Goal: Check status: Check status

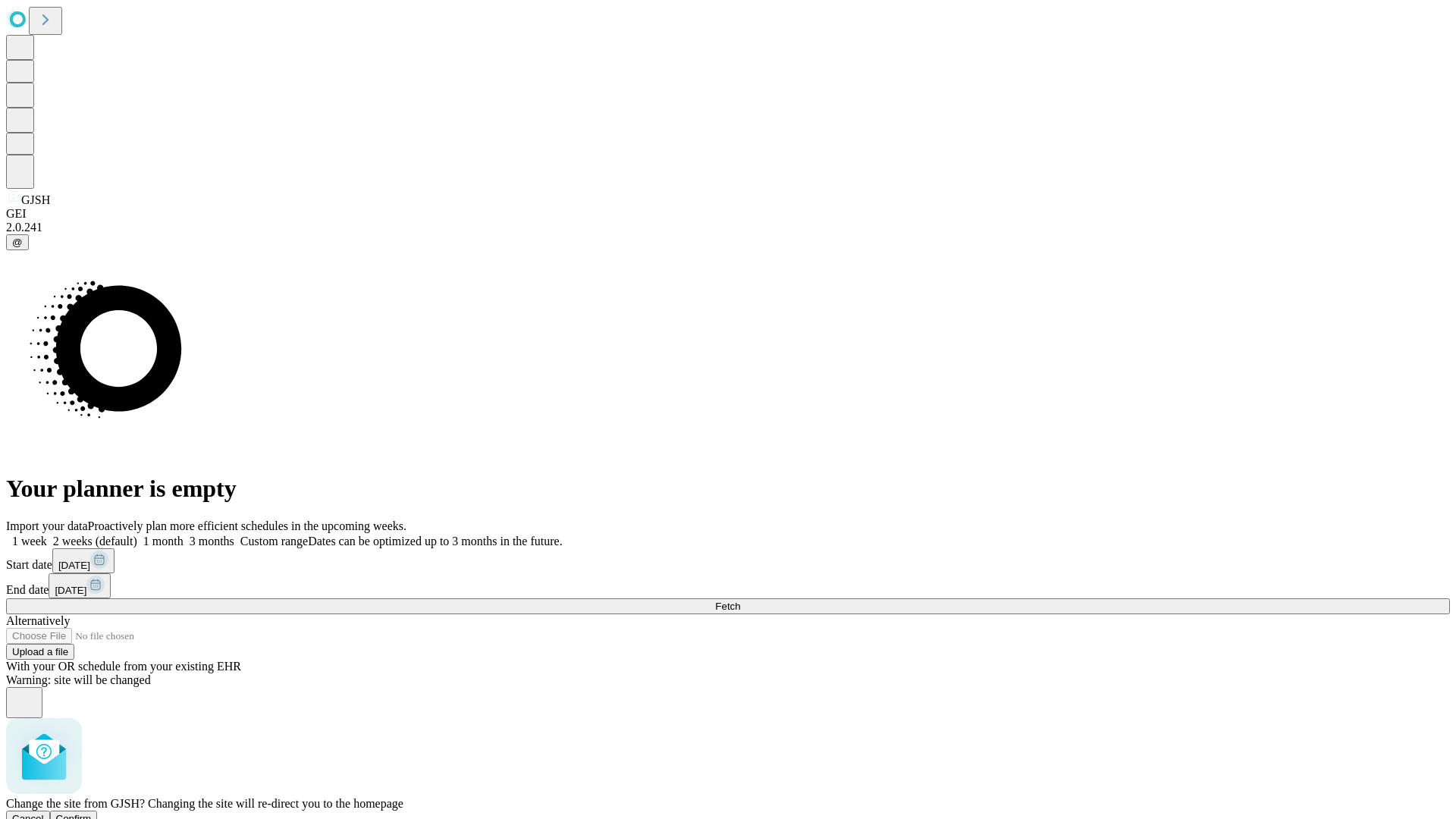
click at [92, 813] on span "Confirm" at bounding box center [74, 818] width 36 height 11
click at [47, 535] on label "1 week" at bounding box center [27, 541] width 41 height 13
click at [740, 601] on span "Fetch" at bounding box center [727, 606] width 25 height 11
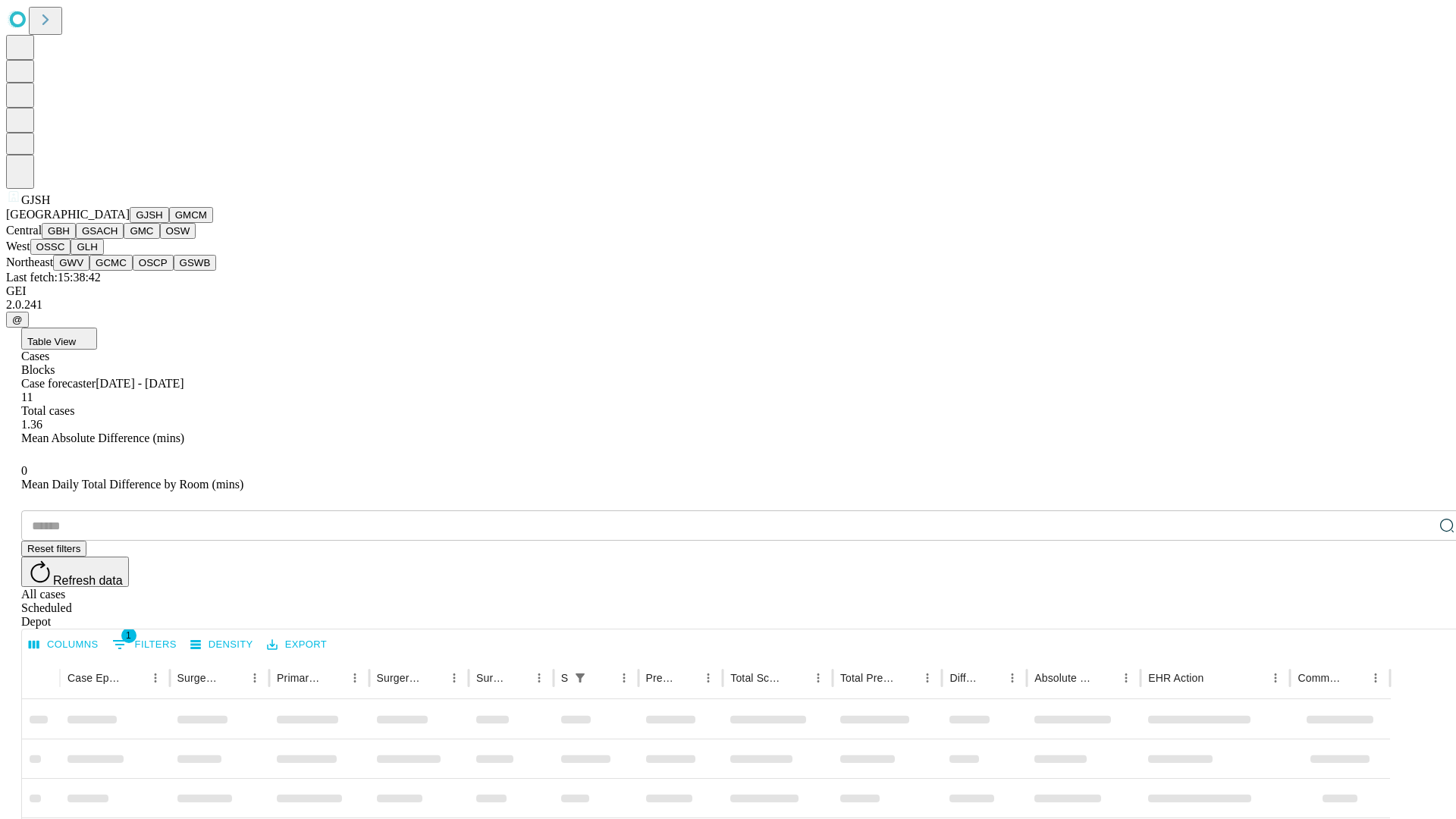
click at [169, 223] on button "GMCM" at bounding box center [191, 215] width 44 height 16
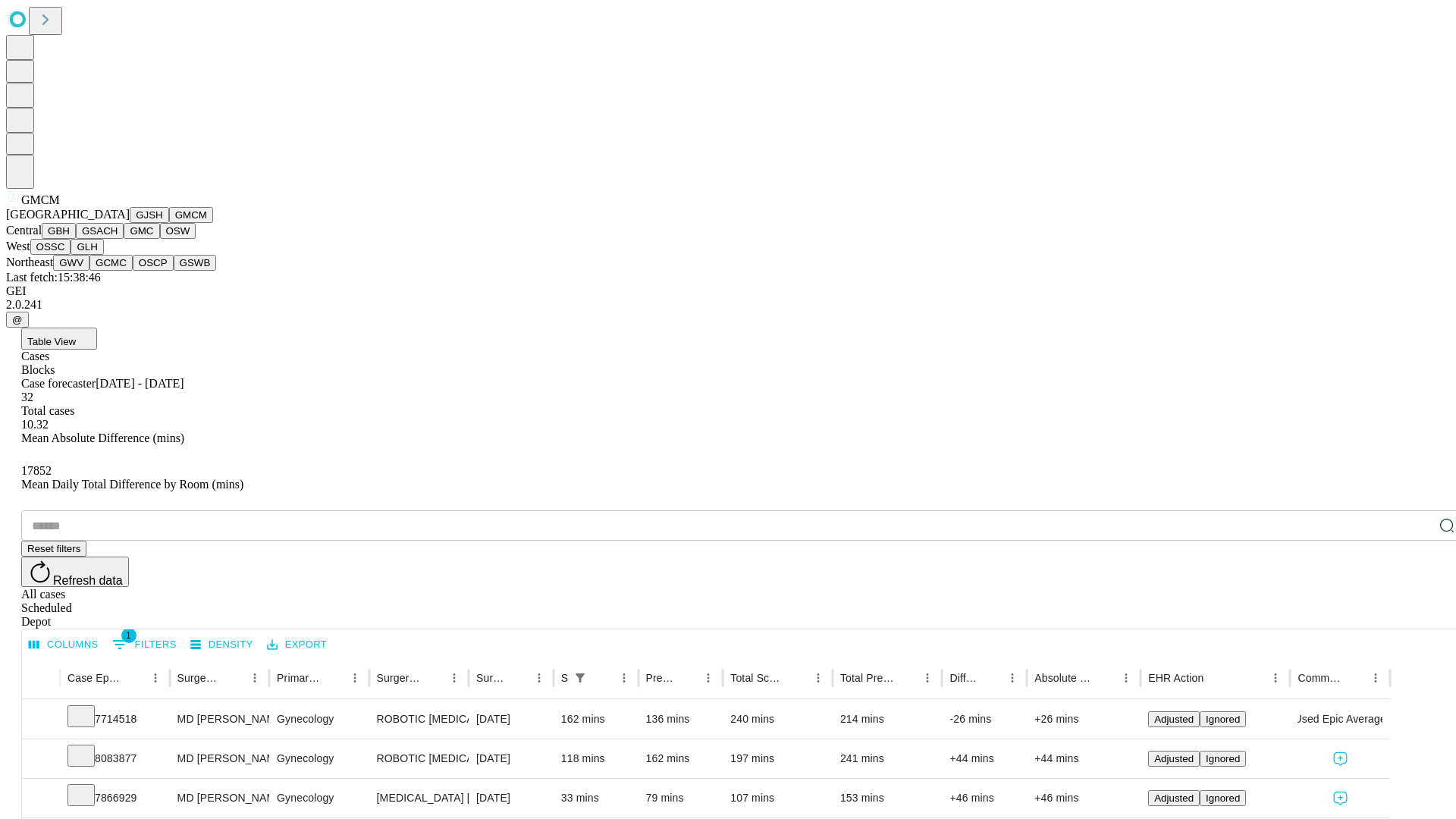
click at [76, 239] on button "GBH" at bounding box center [58, 230] width 34 height 16
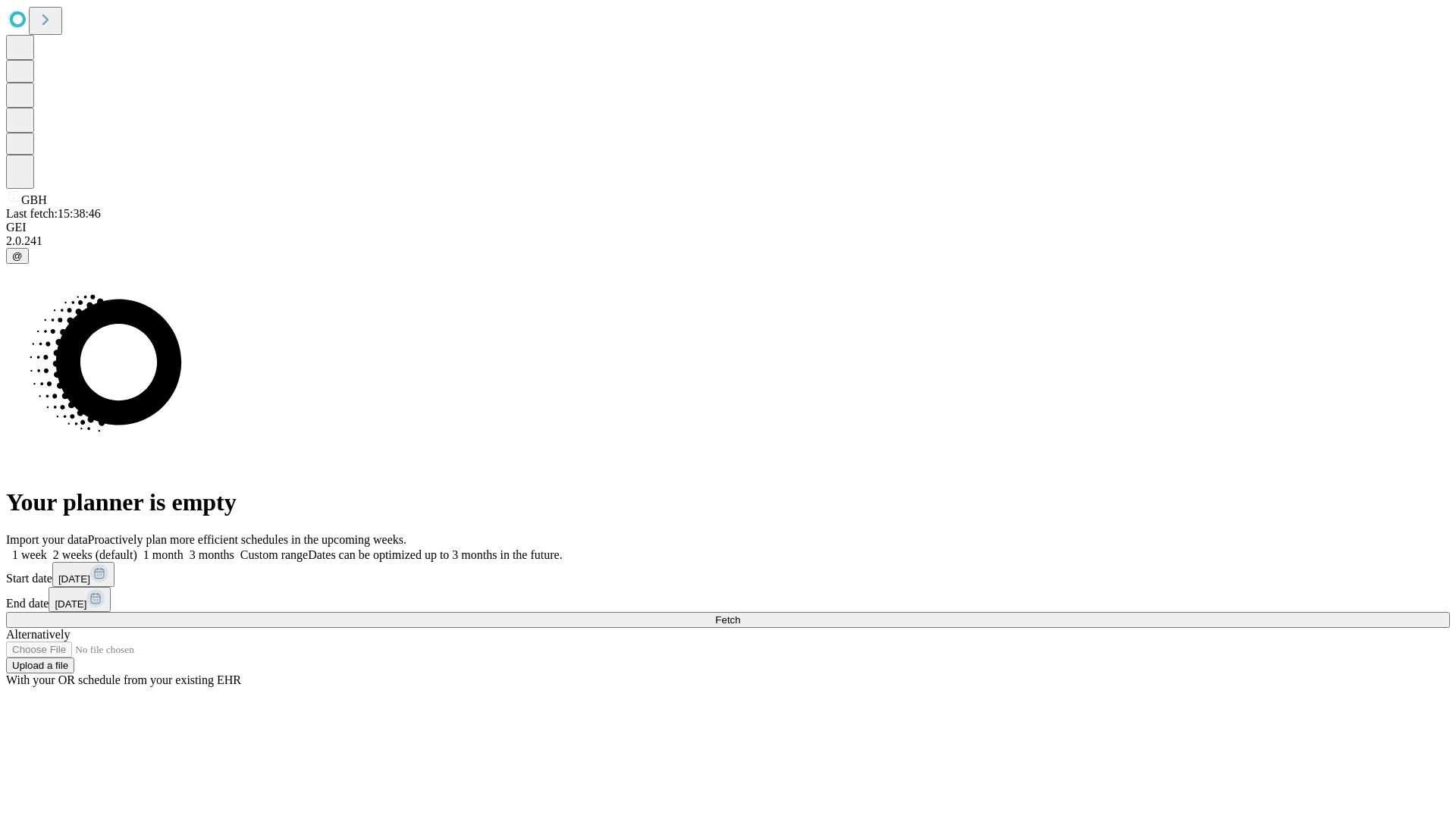
click at [47, 549] on label "1 week" at bounding box center [27, 555] width 41 height 13
click at [740, 615] on span "Fetch" at bounding box center [727, 620] width 25 height 11
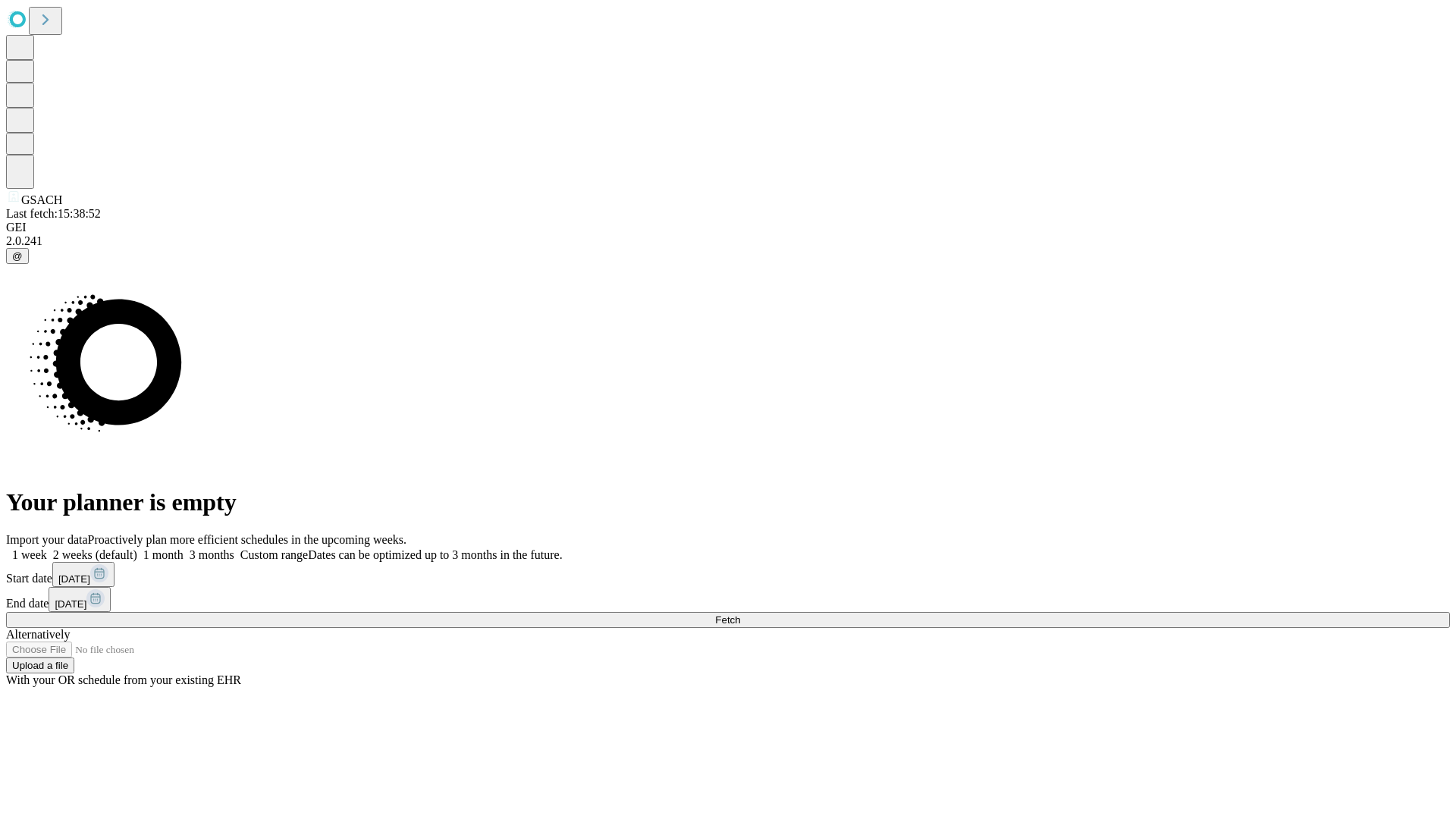
click at [740, 615] on span "Fetch" at bounding box center [727, 620] width 25 height 11
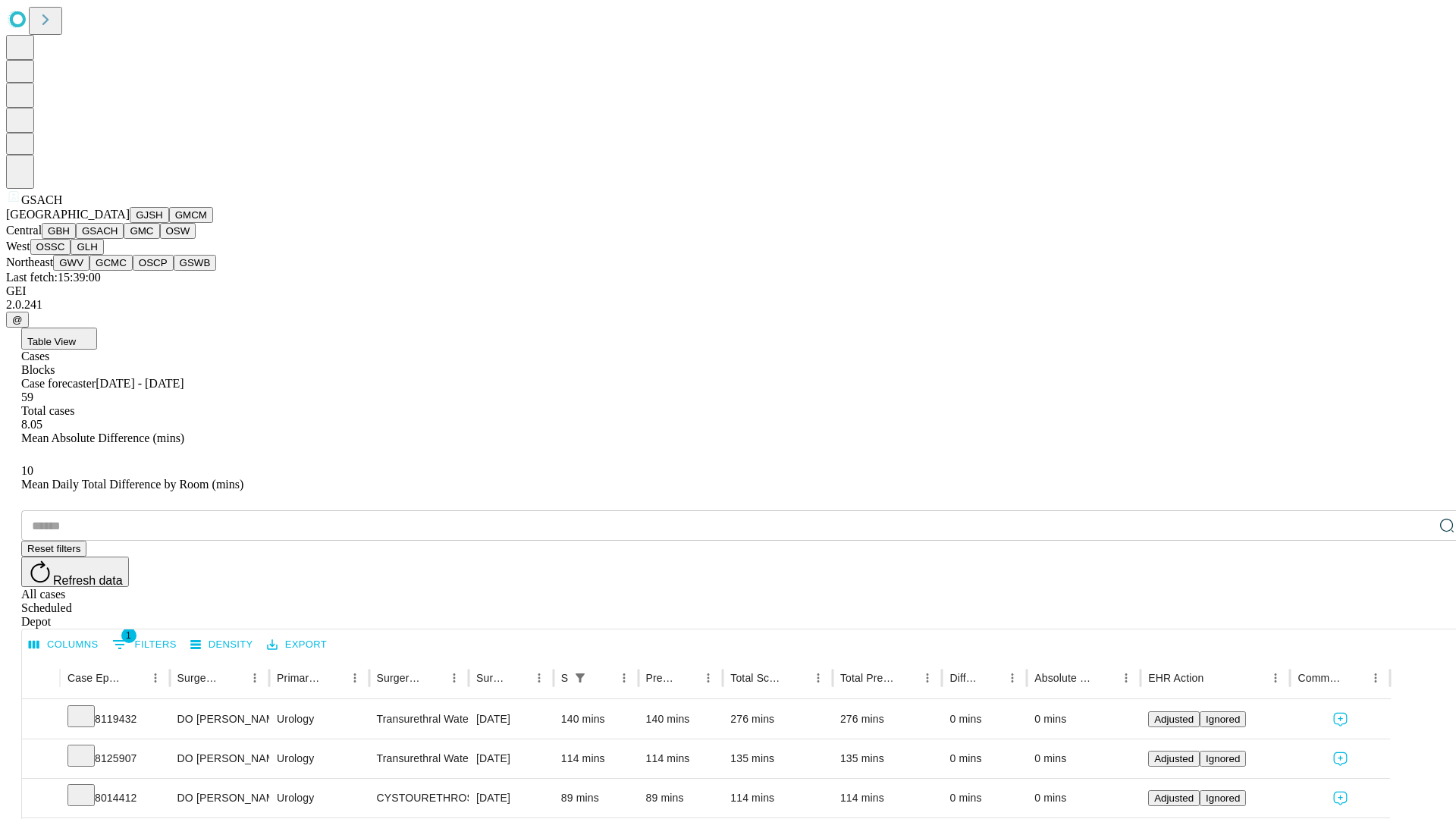
click at [124, 239] on button "GMC" at bounding box center [141, 230] width 36 height 16
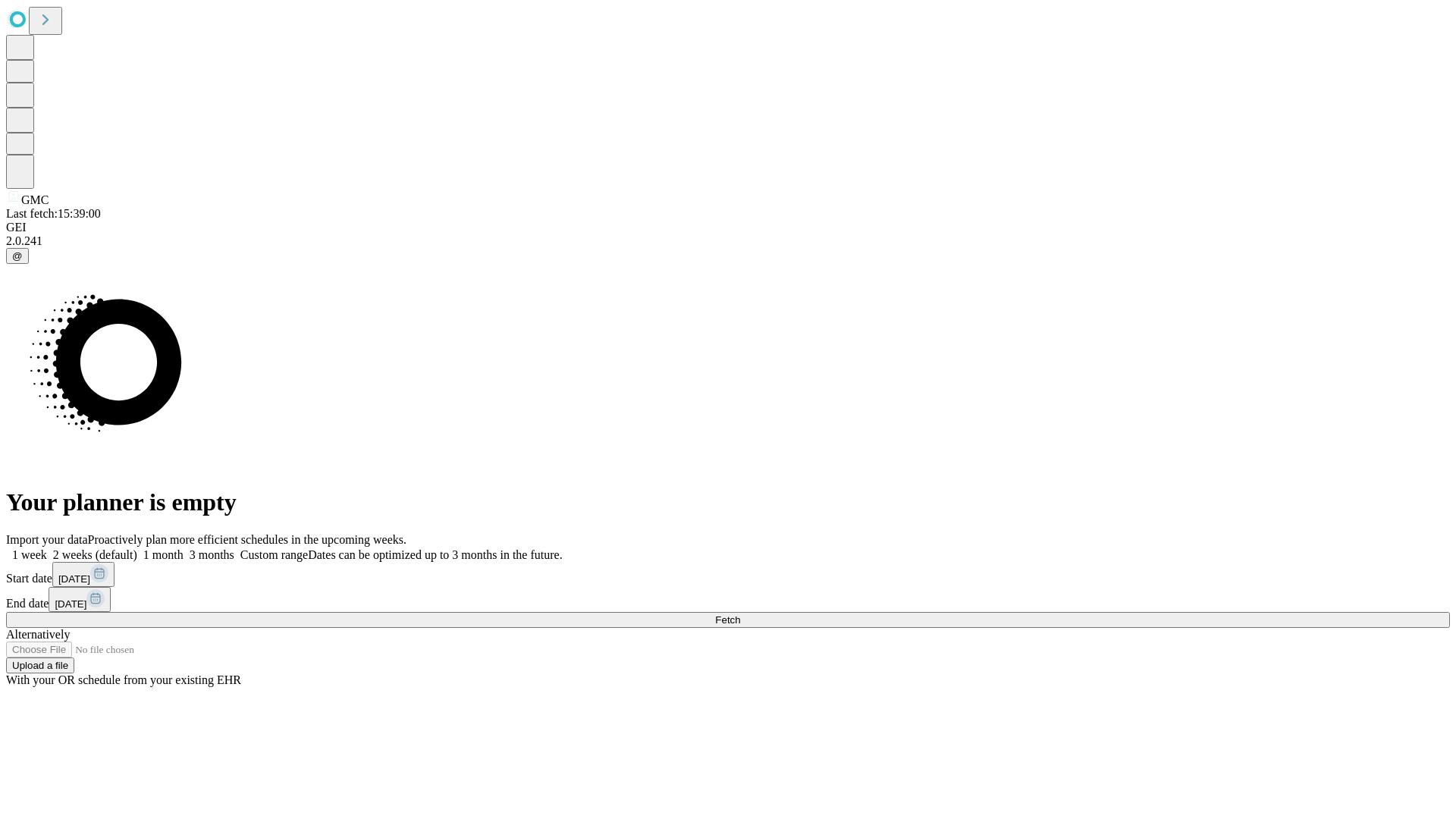
click at [47, 549] on label "1 week" at bounding box center [27, 555] width 41 height 13
click at [740, 615] on span "Fetch" at bounding box center [727, 620] width 25 height 11
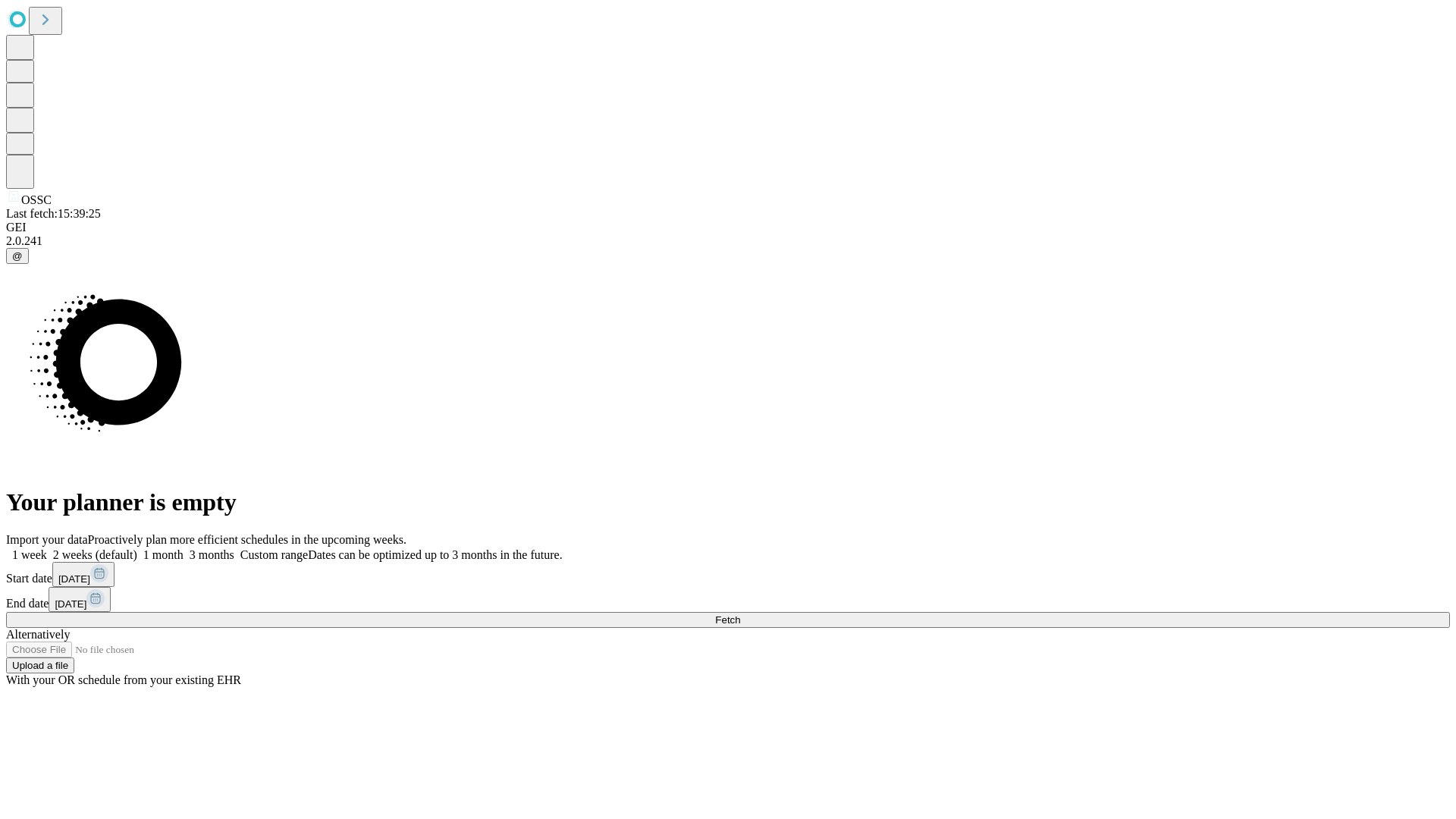
click at [740, 615] on span "Fetch" at bounding box center [727, 620] width 25 height 11
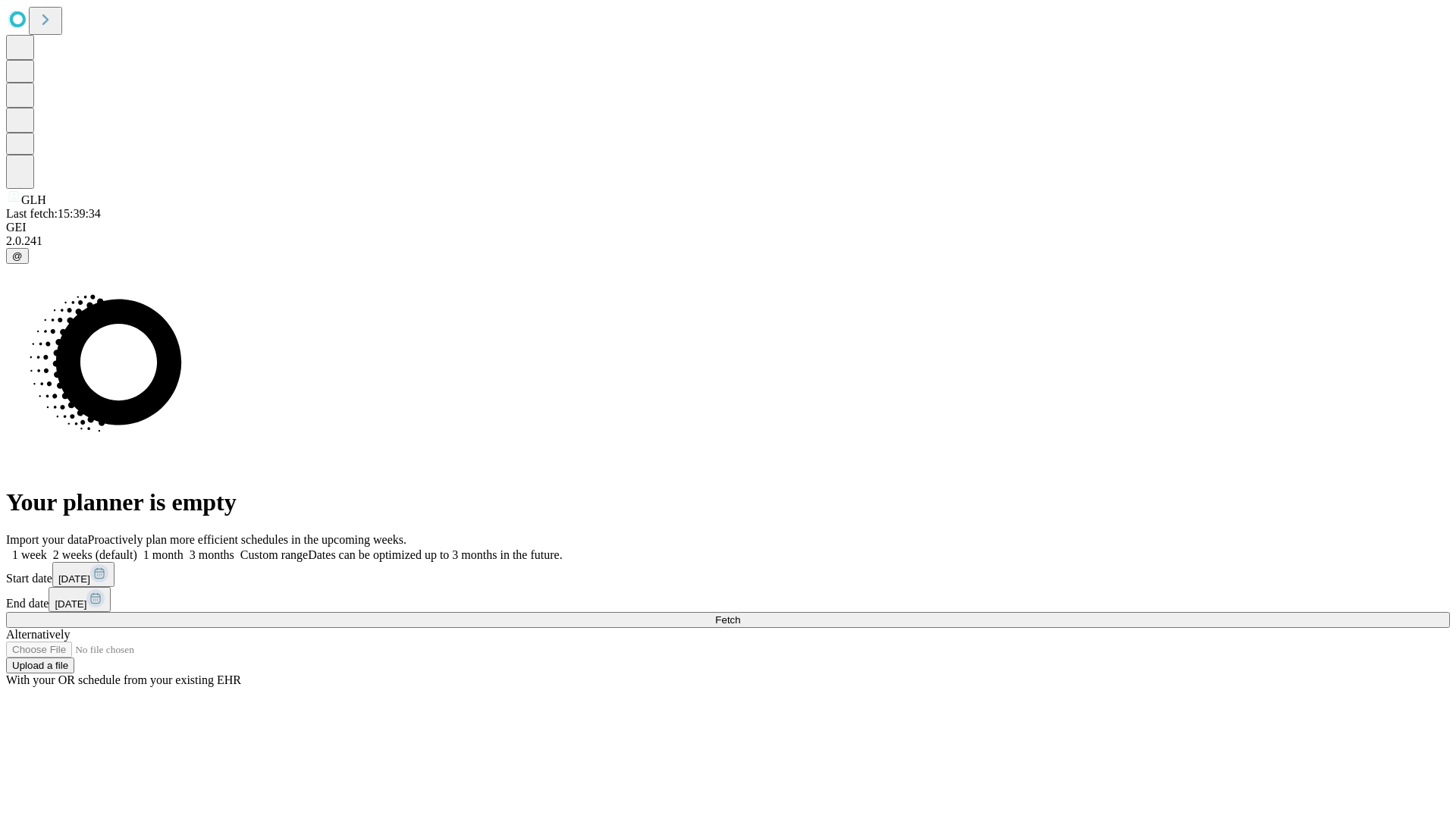
click at [47, 549] on label "1 week" at bounding box center [27, 555] width 41 height 13
click at [740, 615] on span "Fetch" at bounding box center [727, 620] width 25 height 11
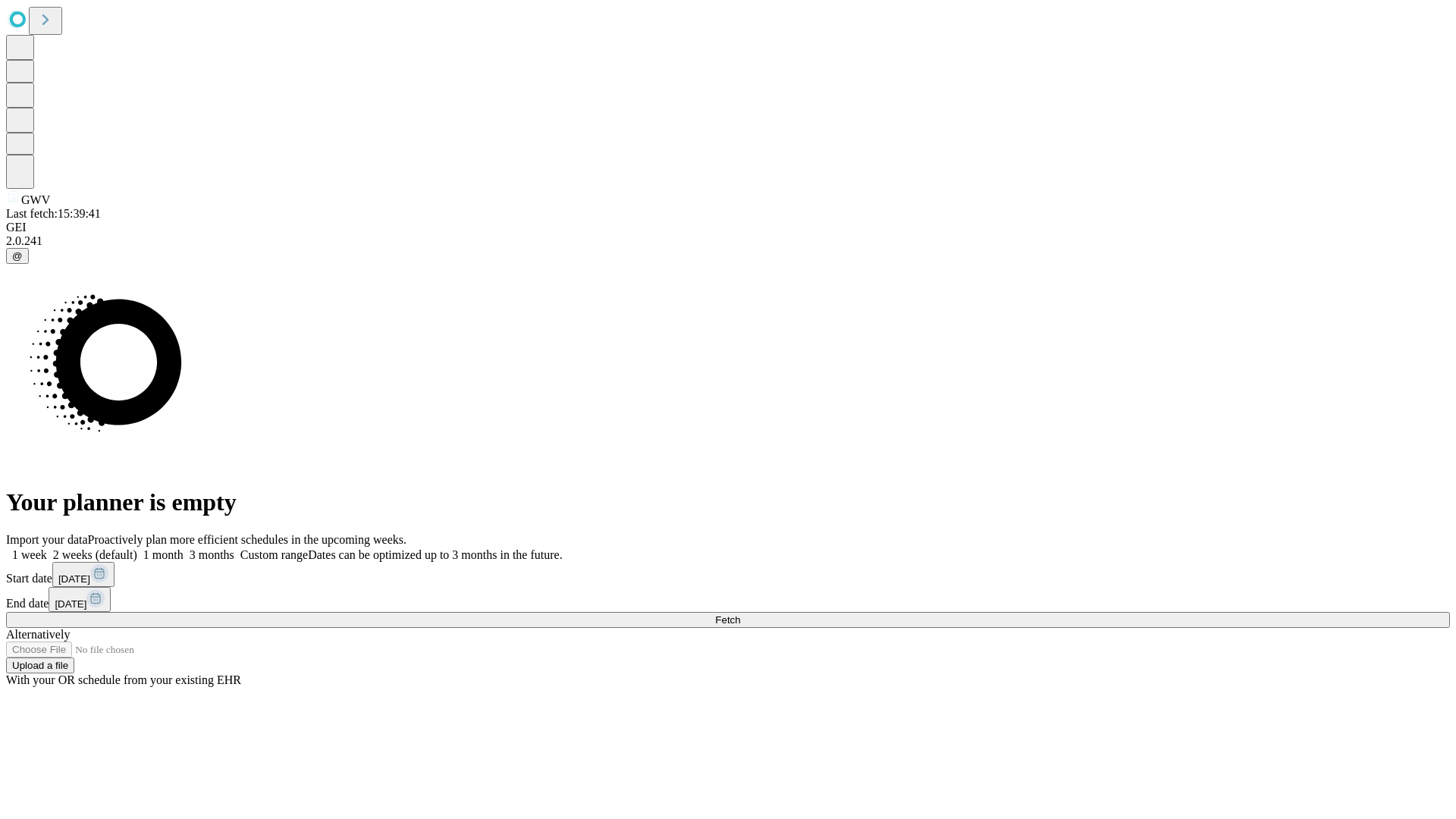
click at [47, 549] on label "1 week" at bounding box center [27, 555] width 41 height 13
click at [740, 615] on span "Fetch" at bounding box center [727, 620] width 25 height 11
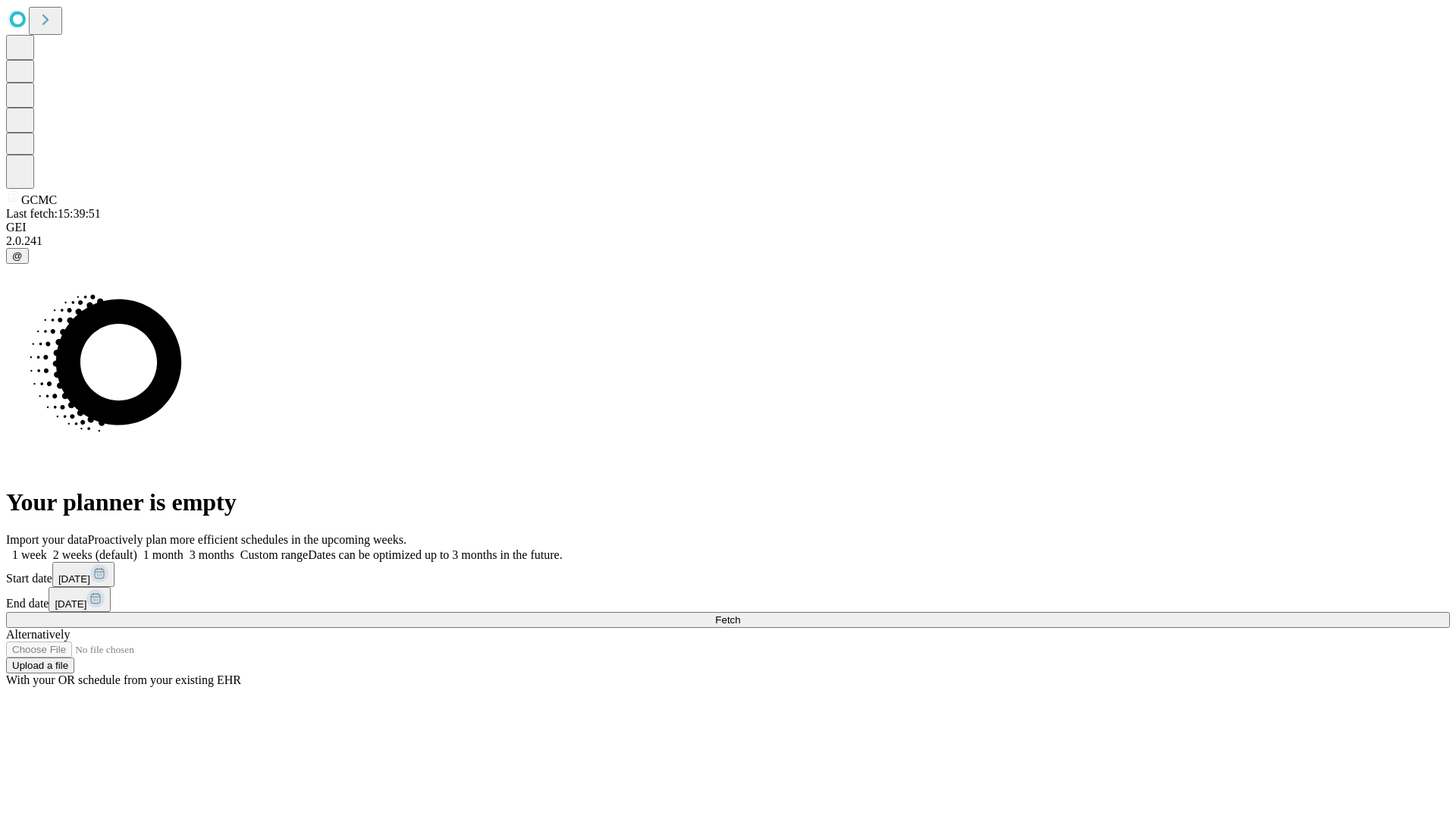
click at [47, 549] on label "1 week" at bounding box center [27, 555] width 41 height 13
click at [740, 615] on span "Fetch" at bounding box center [727, 620] width 25 height 11
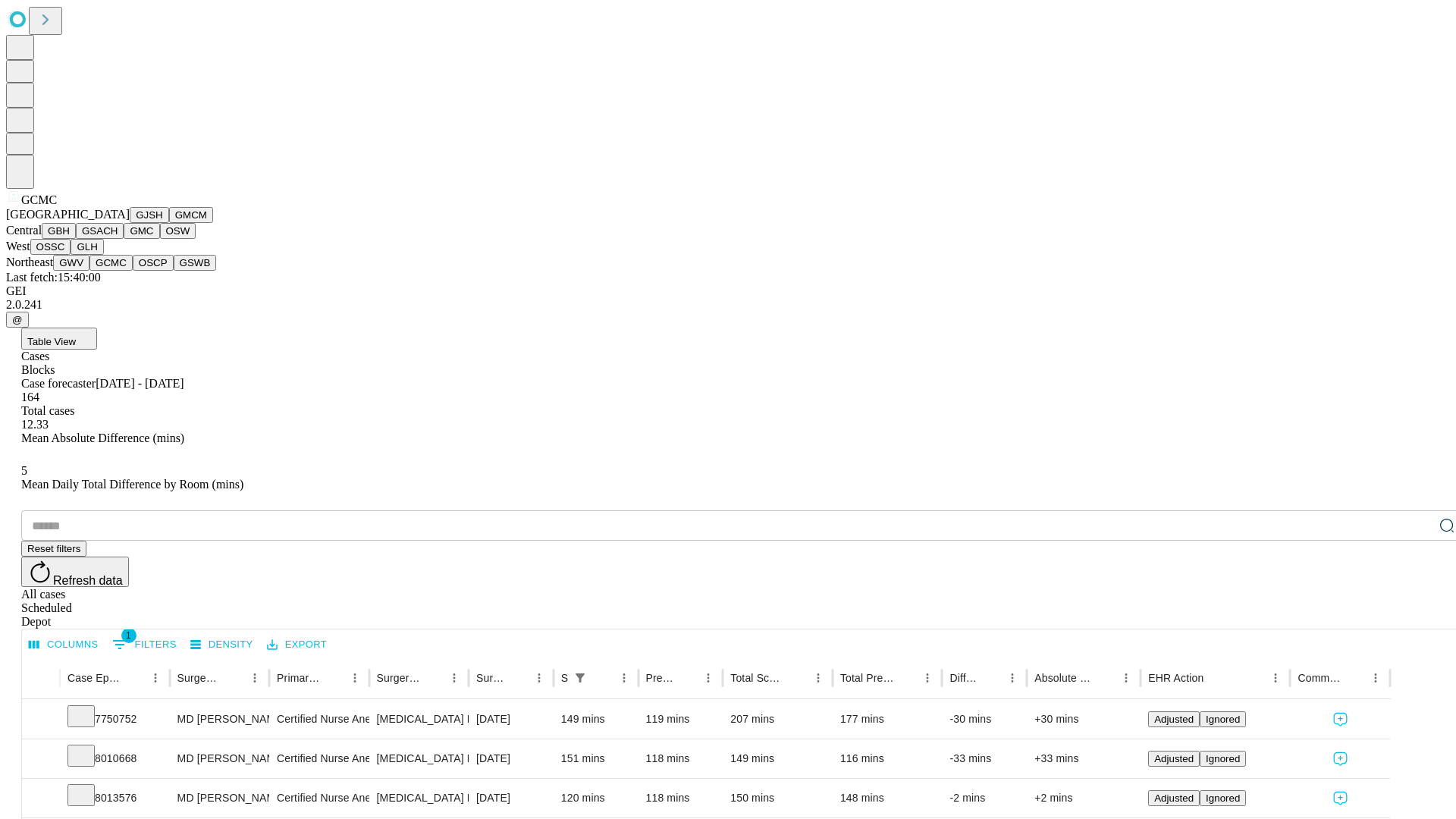
click at [133, 270] on button "OSCP" at bounding box center [153, 262] width 41 height 16
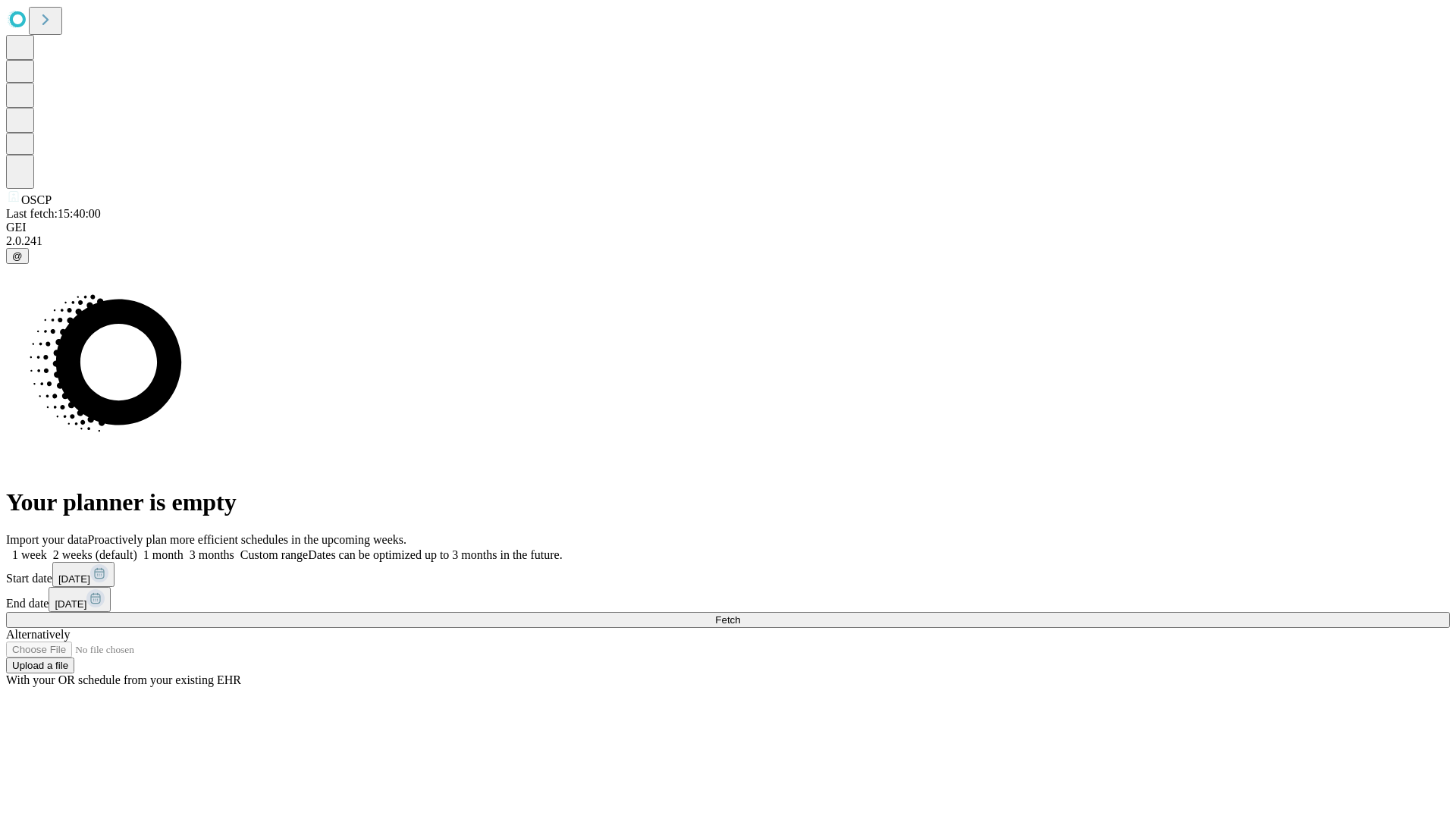
click at [47, 549] on label "1 week" at bounding box center [27, 555] width 41 height 13
click at [740, 615] on span "Fetch" at bounding box center [727, 620] width 25 height 11
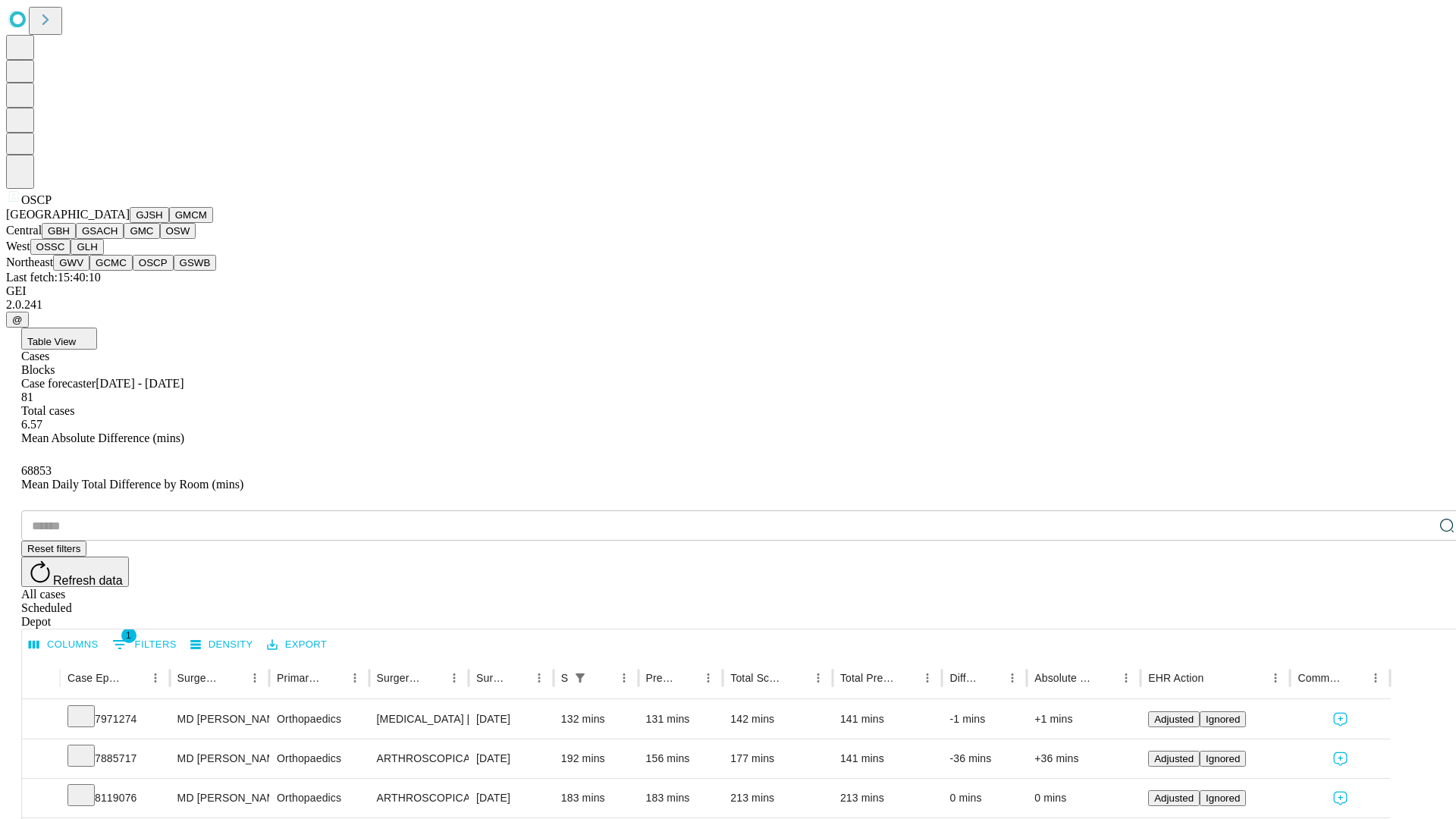
click at [174, 270] on button "GSWB" at bounding box center [195, 262] width 43 height 16
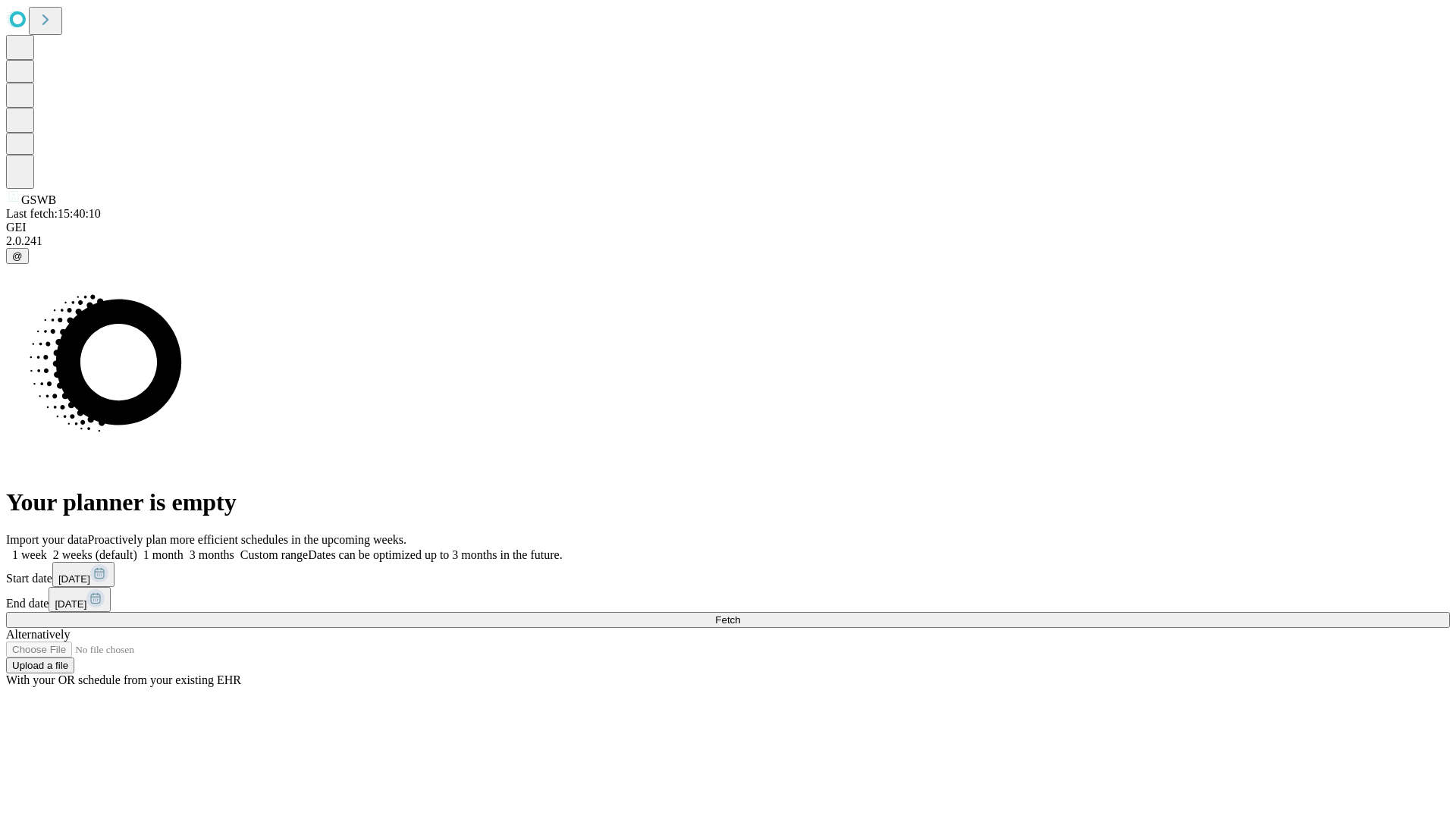
click at [47, 549] on label "1 week" at bounding box center [27, 555] width 41 height 13
click at [740, 615] on span "Fetch" at bounding box center [727, 620] width 25 height 11
